Goal: Download file/media

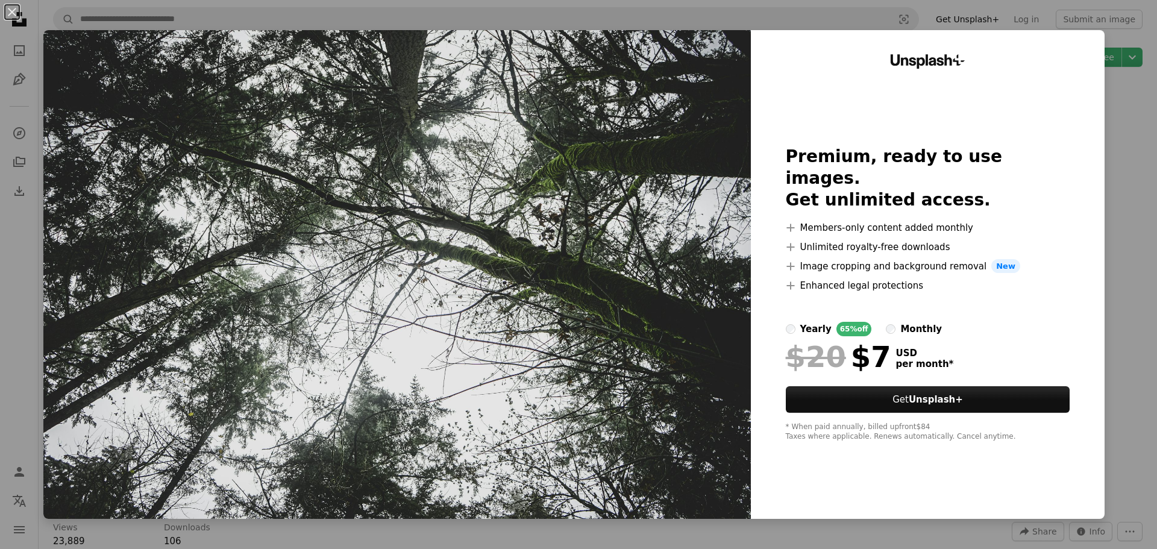
click at [1112, 189] on div "An X shape Unsplash+ Premium, ready to use images. Get unlimited access. A plus…" at bounding box center [578, 274] width 1157 height 549
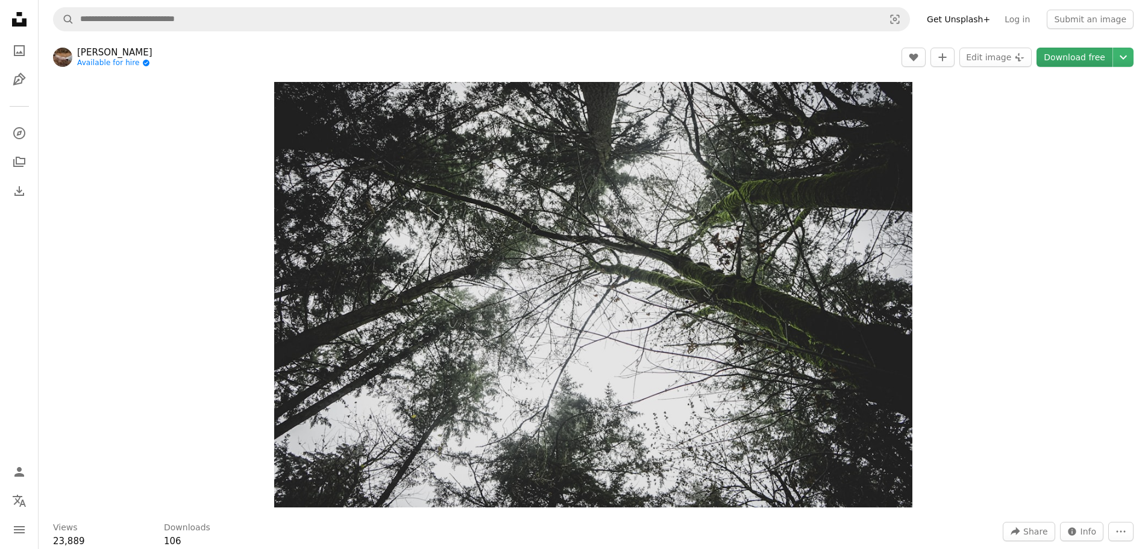
click at [1098, 60] on link "Download free" at bounding box center [1075, 57] width 76 height 19
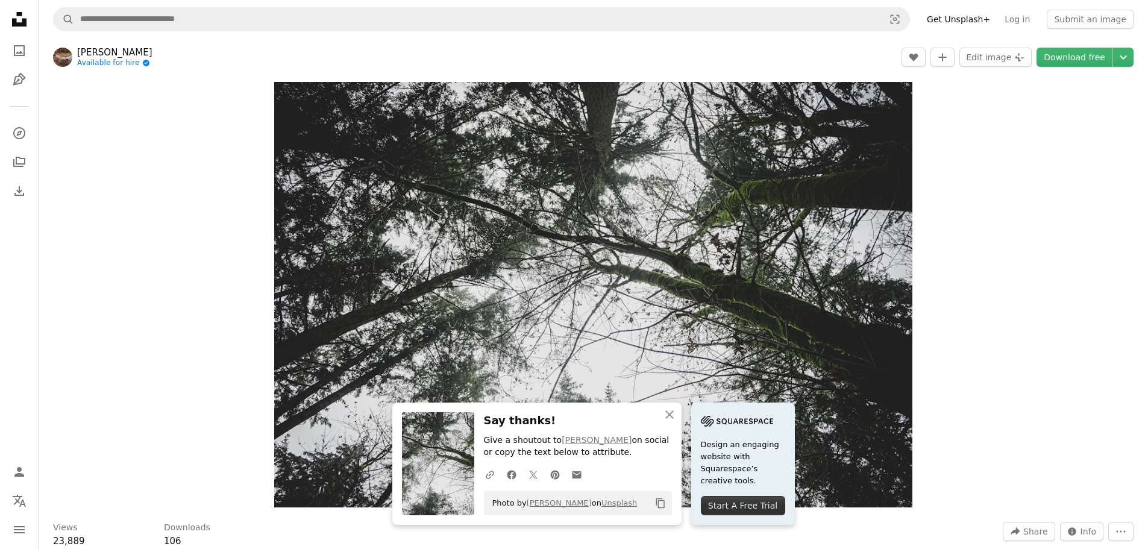
click at [1021, 332] on div "Zoom in" at bounding box center [594, 295] width 1110 height 438
click at [107, 139] on div "Zoom in" at bounding box center [594, 295] width 1110 height 438
click at [984, 58] on button "Edit image Plus sign for Unsplash+" at bounding box center [996, 57] width 72 height 19
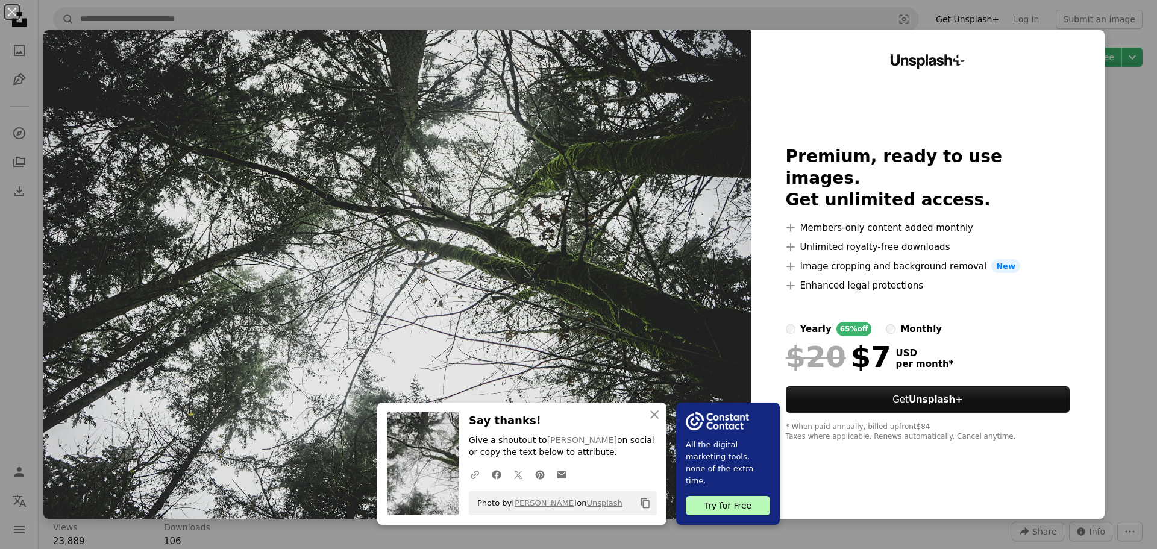
click at [1105, 195] on div "An X shape An X shape Close Say thanks! Give a shoutout to [PERSON_NAME] on soc…" at bounding box center [578, 274] width 1157 height 549
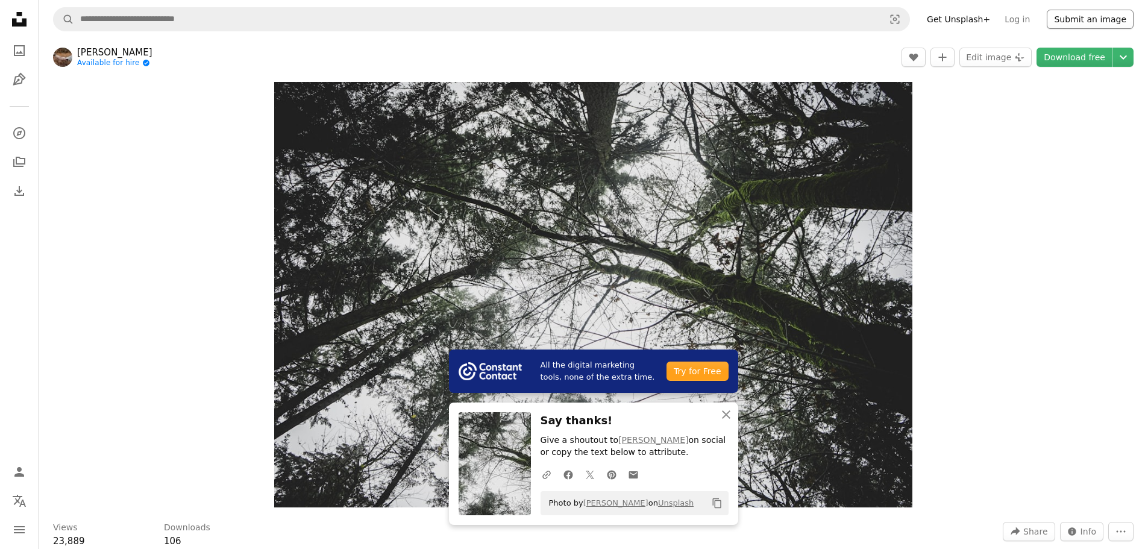
click at [1067, 21] on button "Submit an image" at bounding box center [1090, 19] width 87 height 19
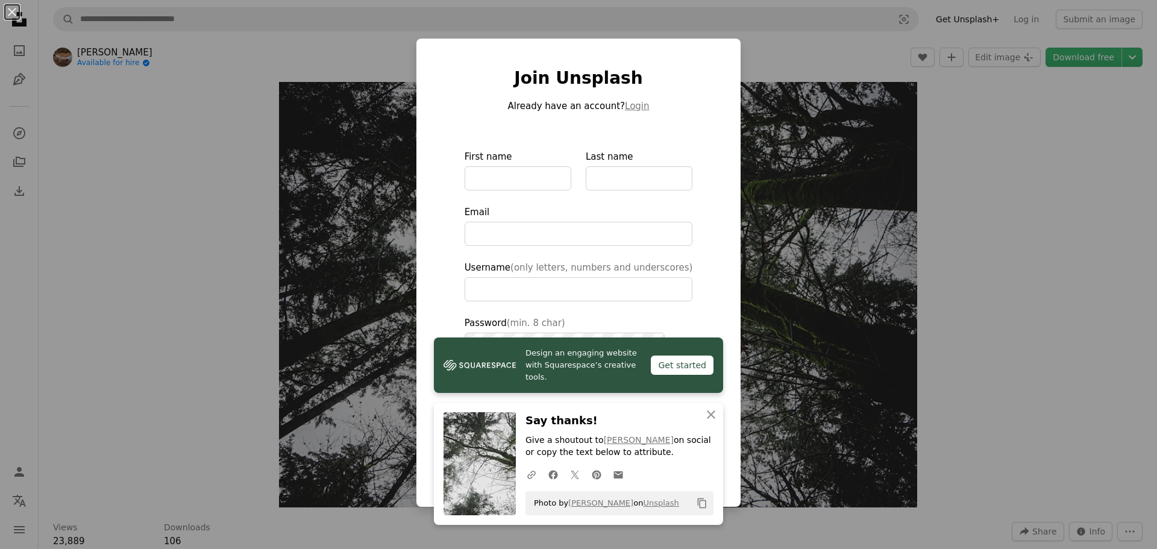
click at [1052, 290] on div "An X shape Design an engaging website with Squarespace’s creative tools. Get st…" at bounding box center [578, 274] width 1157 height 549
